Goal: Navigation & Orientation: Find specific page/section

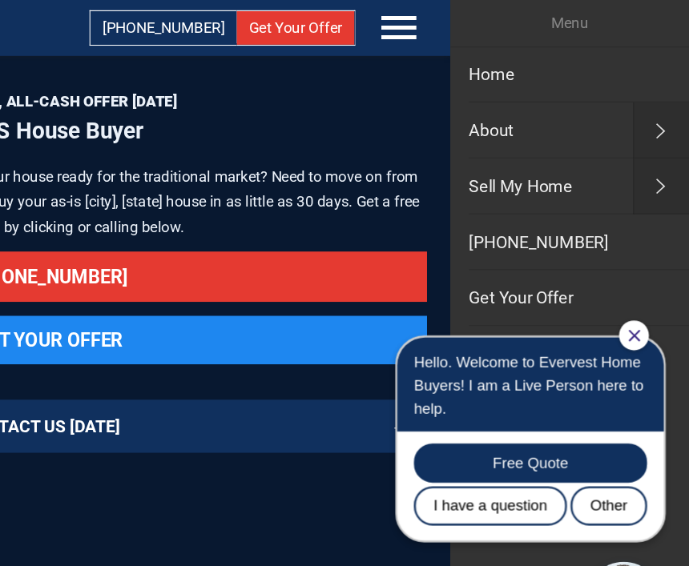
click at [600, 328] on icon "Close Chat" at bounding box center [597, 333] width 10 height 10
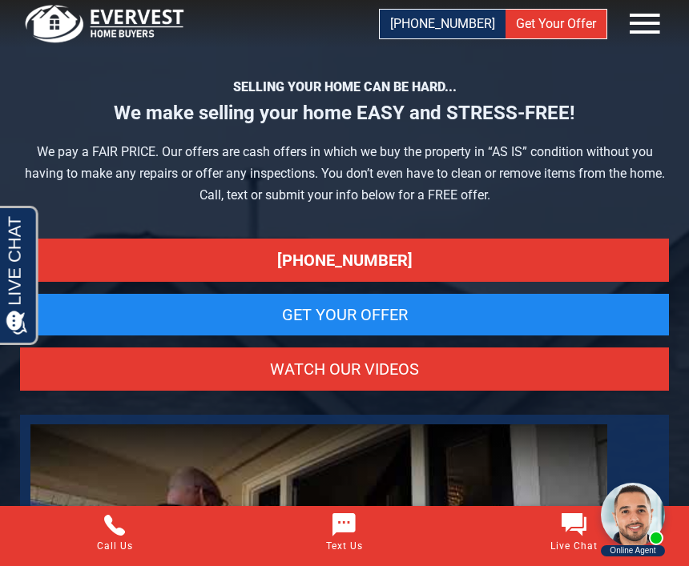
click at [645, 35] on icon at bounding box center [645, 24] width 48 height 48
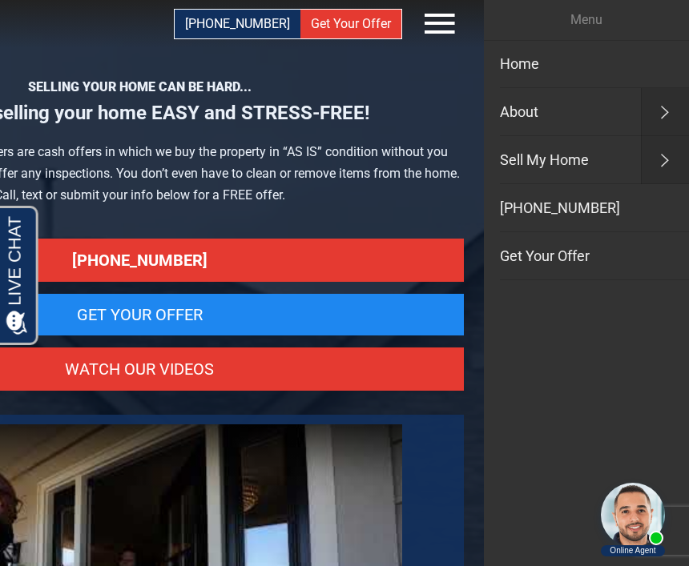
click at [543, 120] on link "About" at bounding box center [566, 112] width 165 height 48
